Goal: Information Seeking & Learning: Learn about a topic

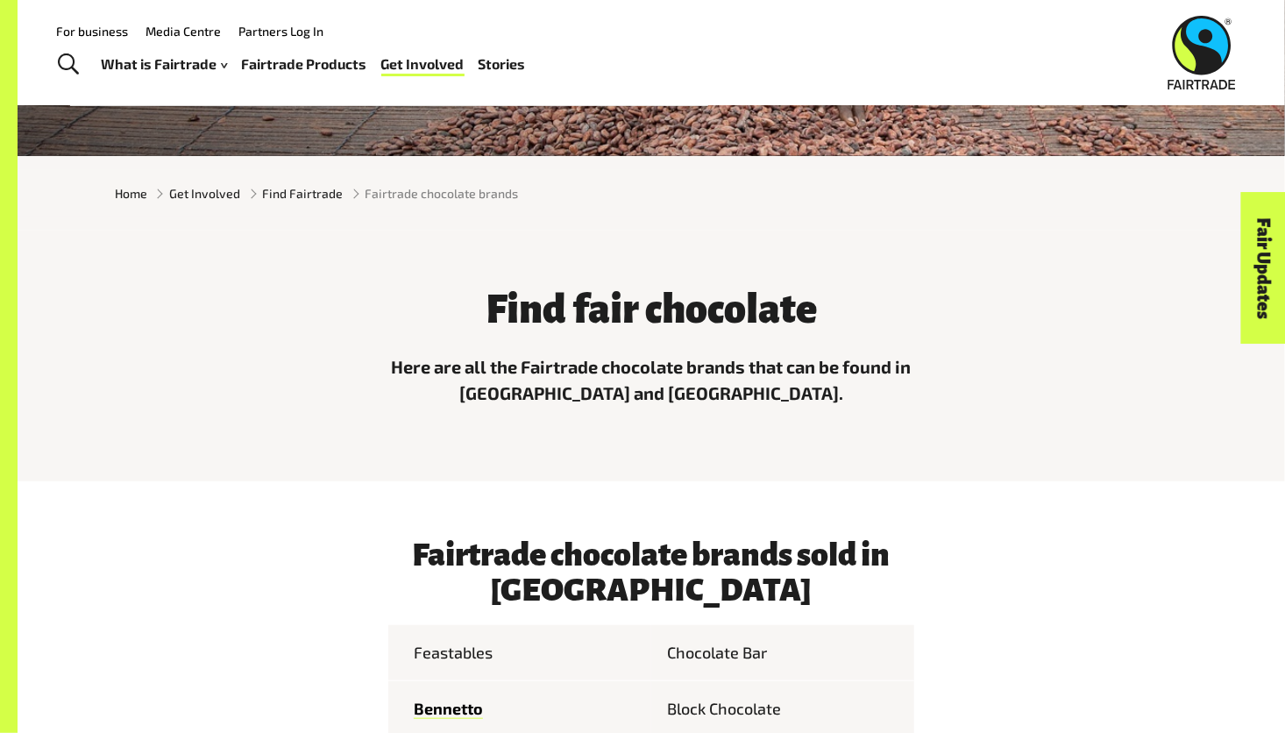
scroll to position [353, 0]
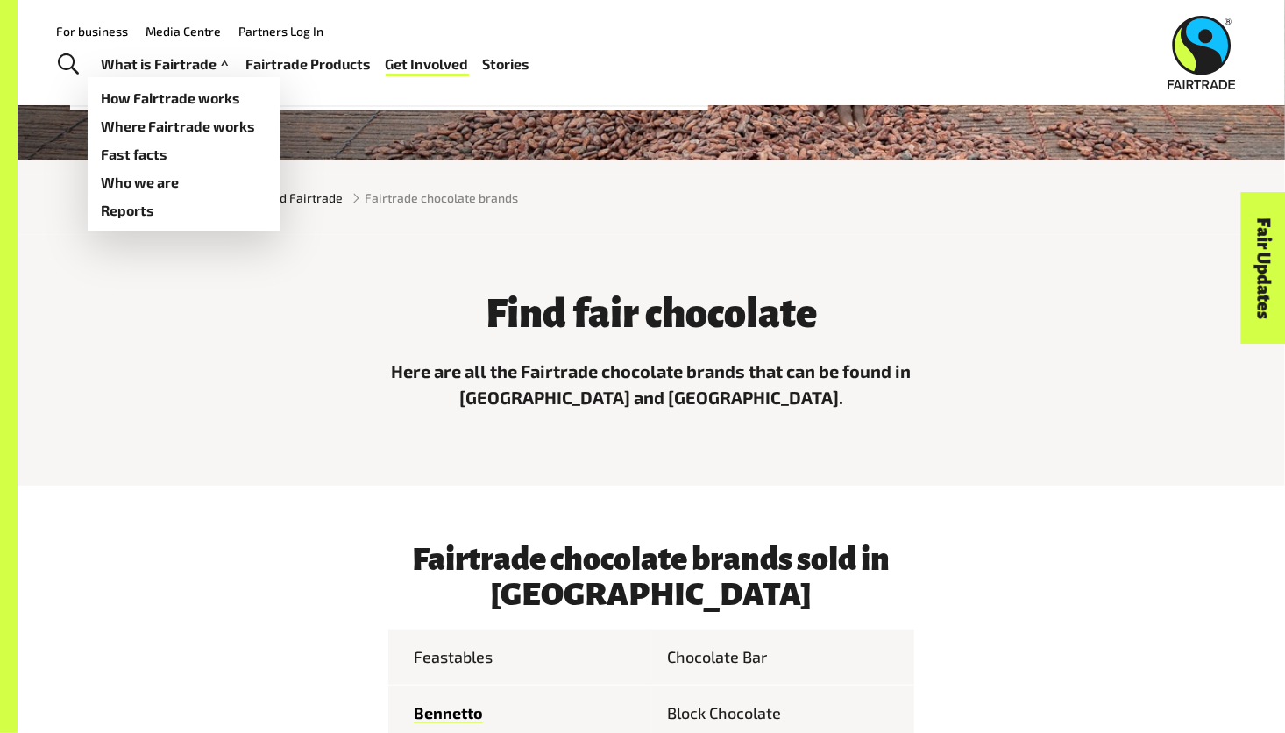
click at [143, 74] on link "What is Fairtrade" at bounding box center [167, 64] width 131 height 25
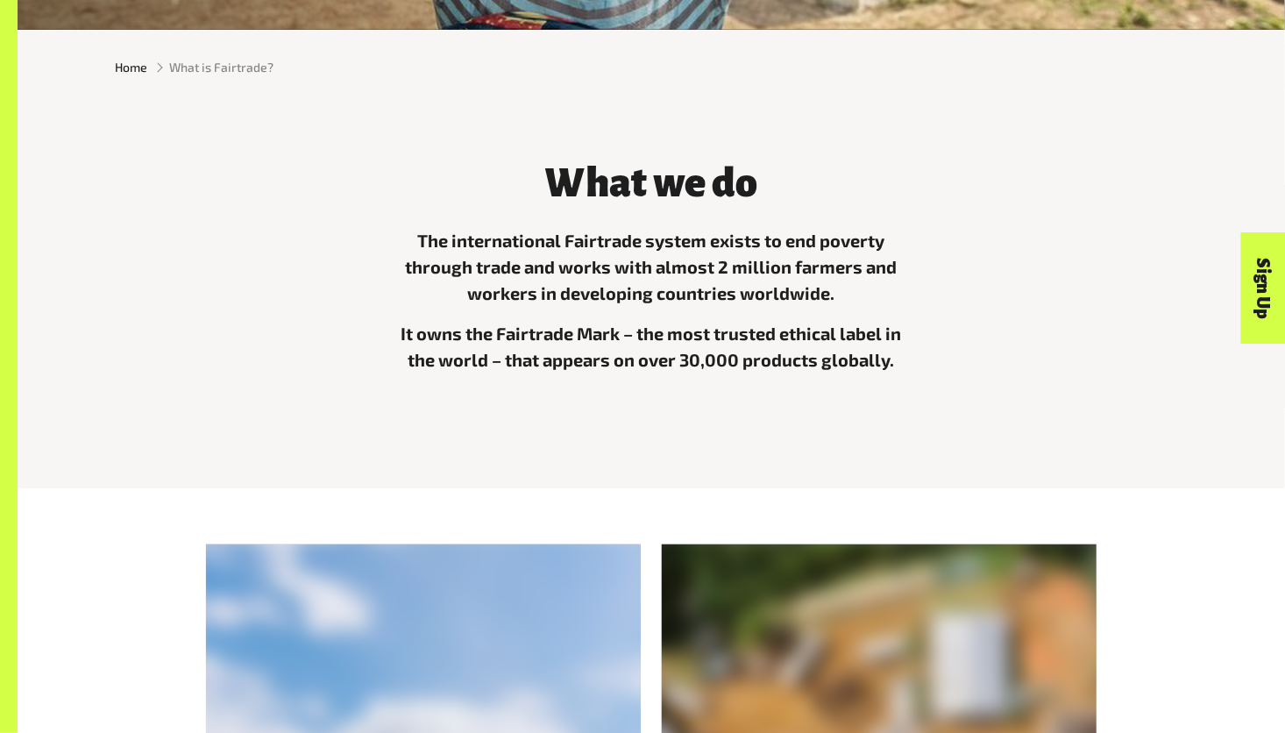
scroll to position [494, 0]
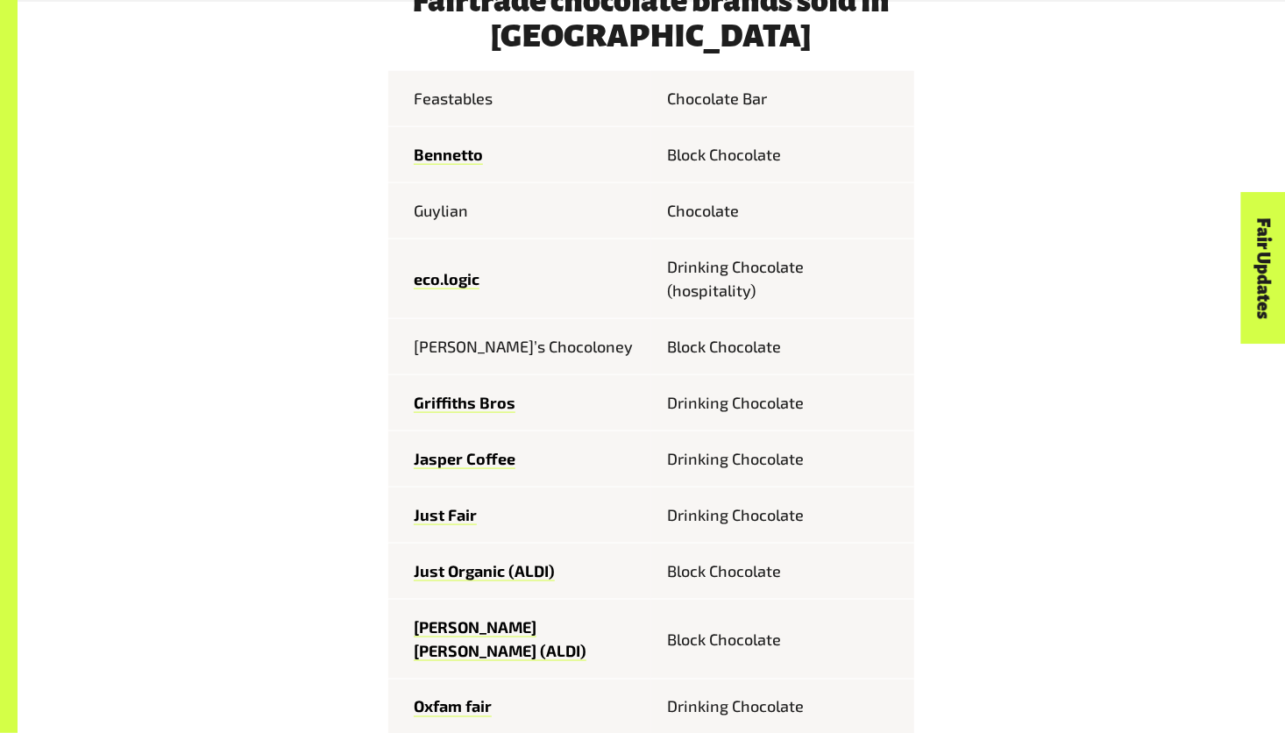
scroll to position [947, 0]
